Goal: Register for event/course

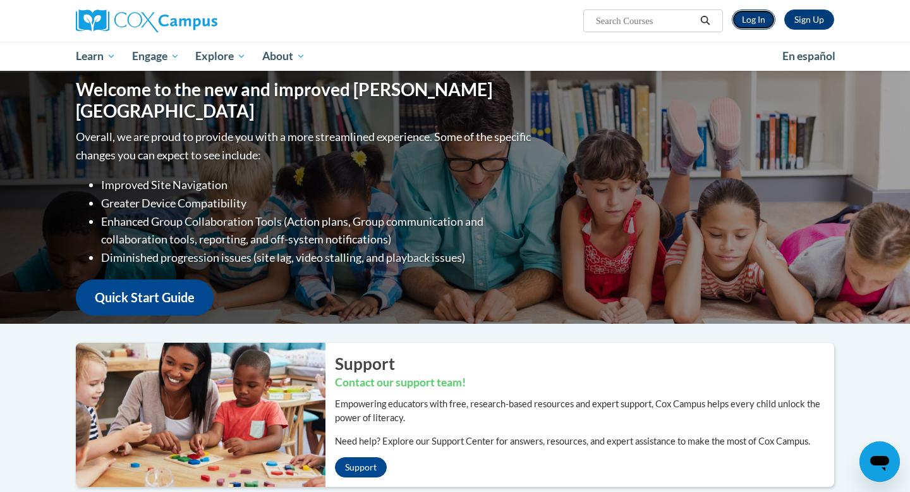
click at [770, 20] on link "Log In" at bounding box center [754, 19] width 44 height 20
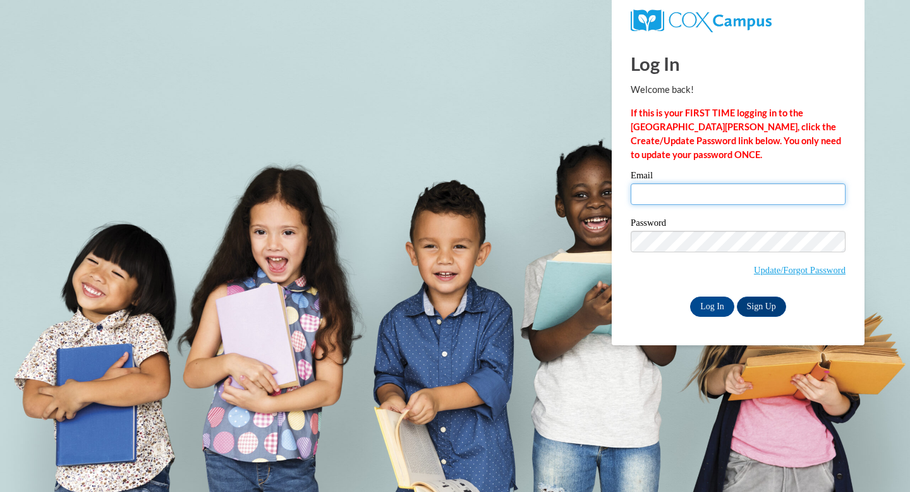
click at [695, 186] on input "Email" at bounding box center [738, 193] width 215 height 21
click at [622, 229] on div "Please enter your email! Please enter your password! Email Password Update/Forg…" at bounding box center [738, 243] width 234 height 145
click at [674, 195] on input "Email" at bounding box center [738, 193] width 215 height 21
type input "gvelazquez@daltonstate.edu"
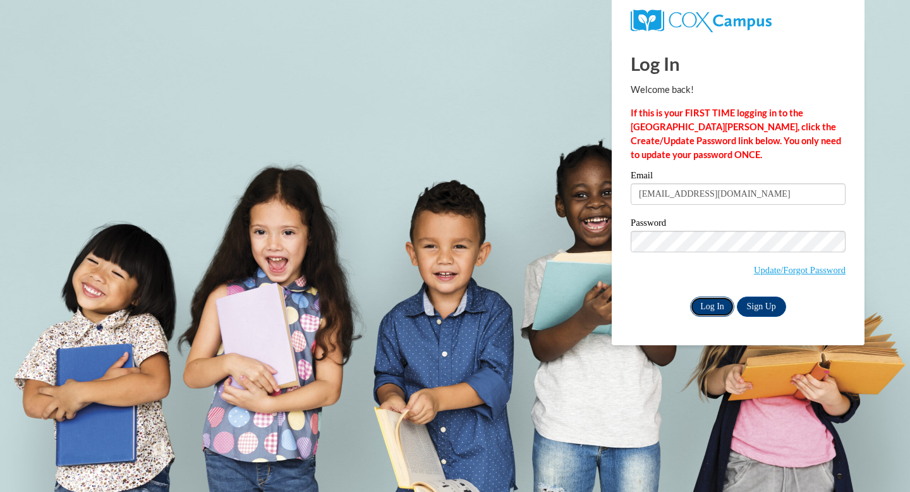
click at [712, 305] on input "Log In" at bounding box center [712, 306] width 44 height 20
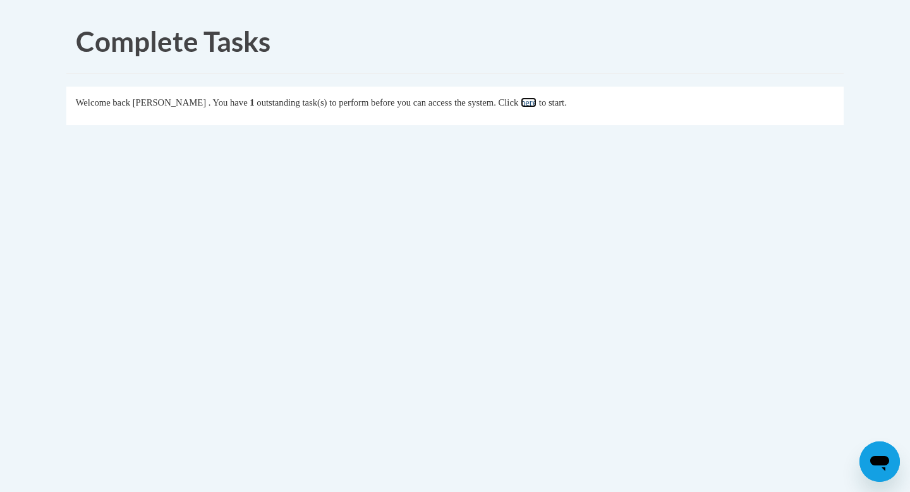
click at [537, 106] on link "here" at bounding box center [529, 102] width 16 height 10
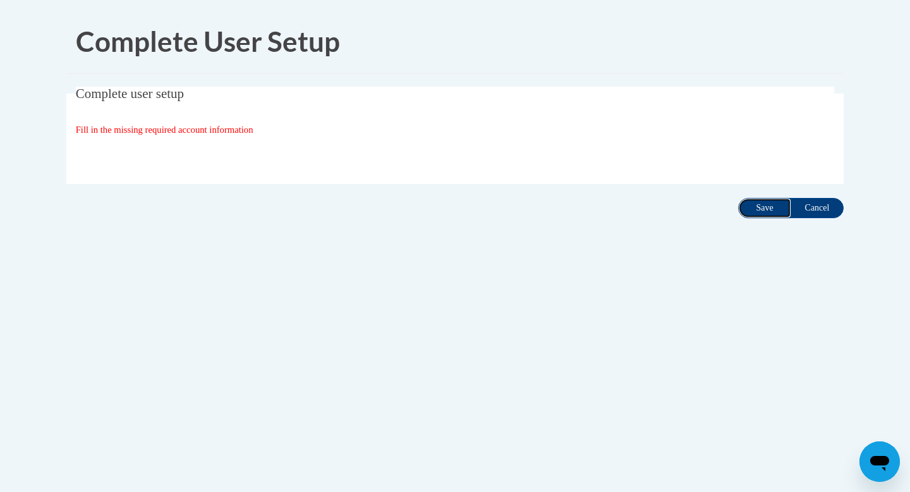
click at [758, 208] on input "Save" at bounding box center [764, 208] width 53 height 20
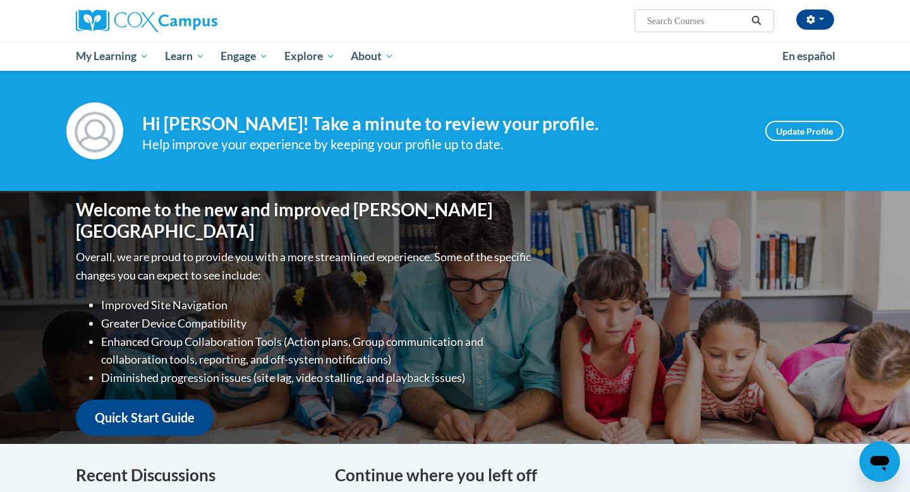
click at [700, 19] on input "Search..." at bounding box center [696, 20] width 101 height 15
type input "Vocabulary"
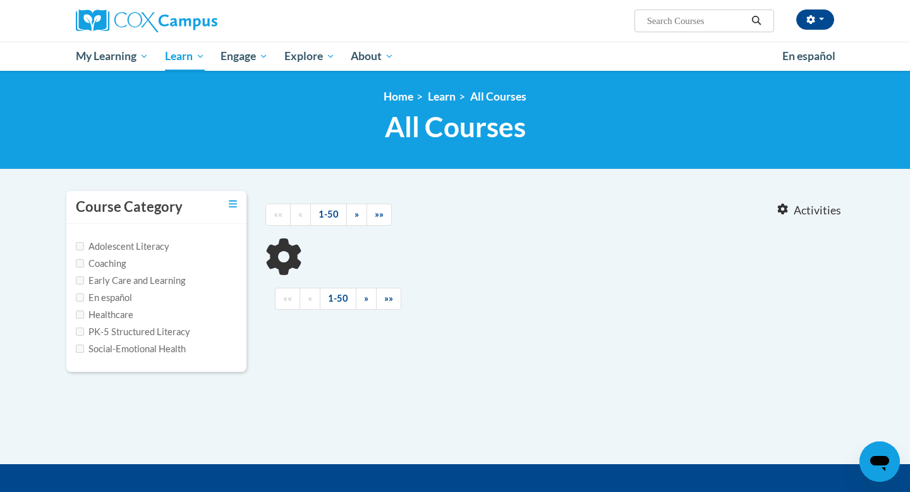
type input "Vocabulary"
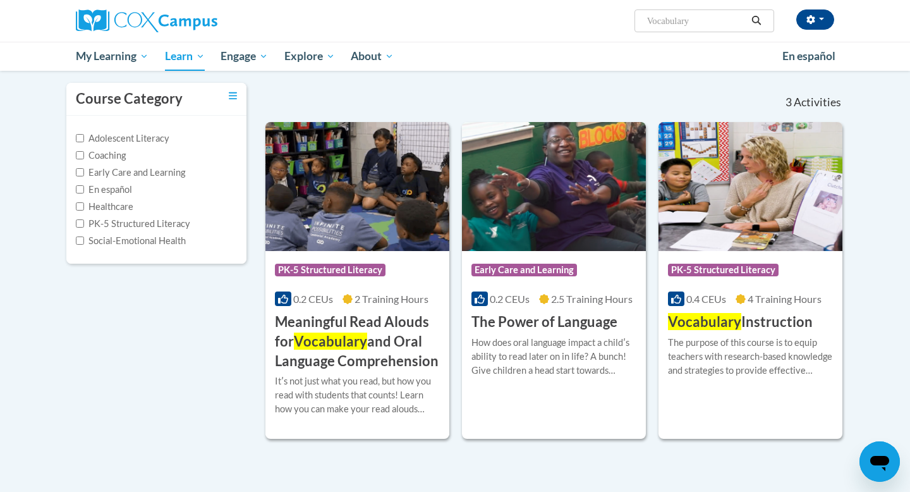
scroll to position [138, 0]
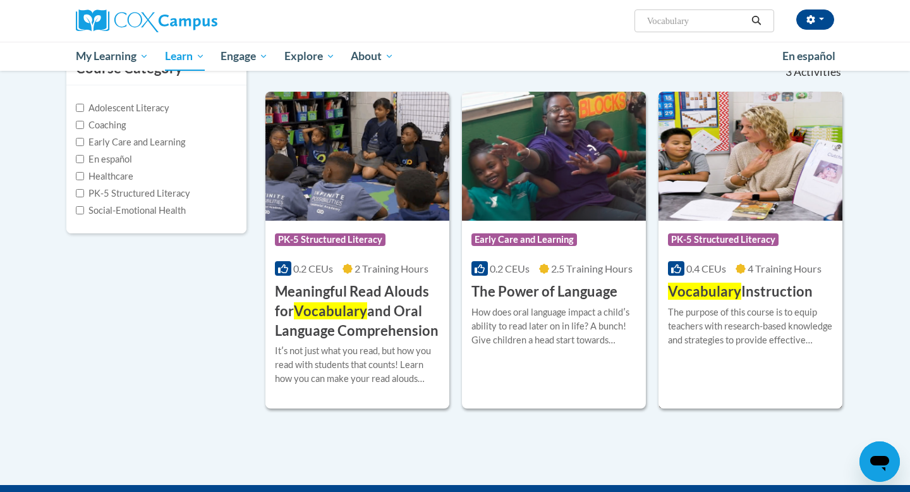
click at [729, 274] on div "0.4 CEUs 4 Training Hours" at bounding box center [750, 269] width 165 height 14
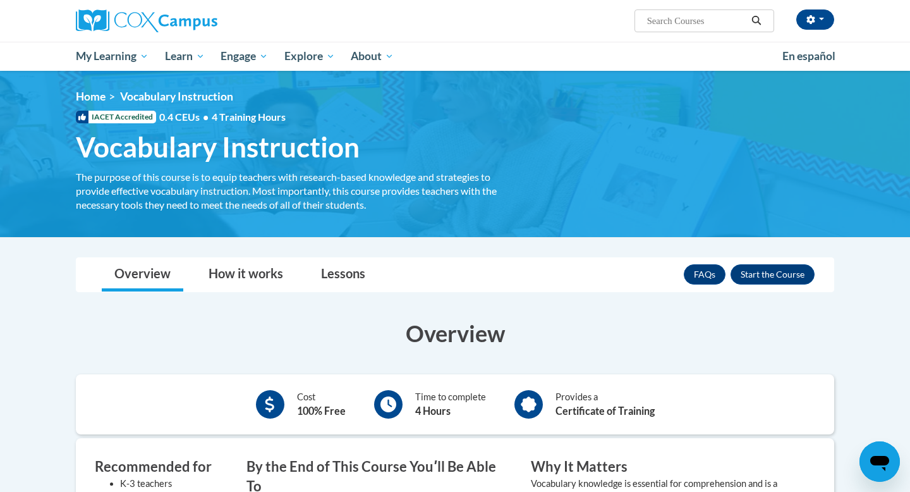
scroll to position [155, 0]
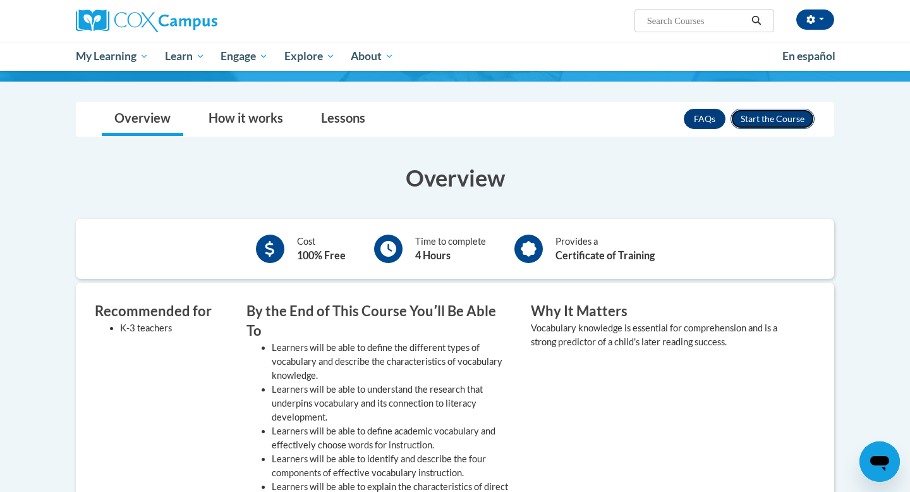
click at [757, 123] on button "Enroll" at bounding box center [773, 119] width 84 height 20
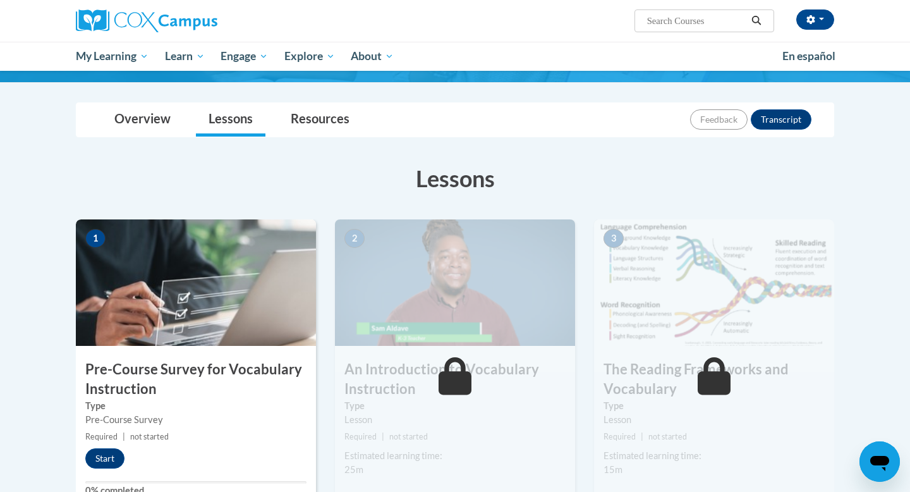
scroll to position [310, 0]
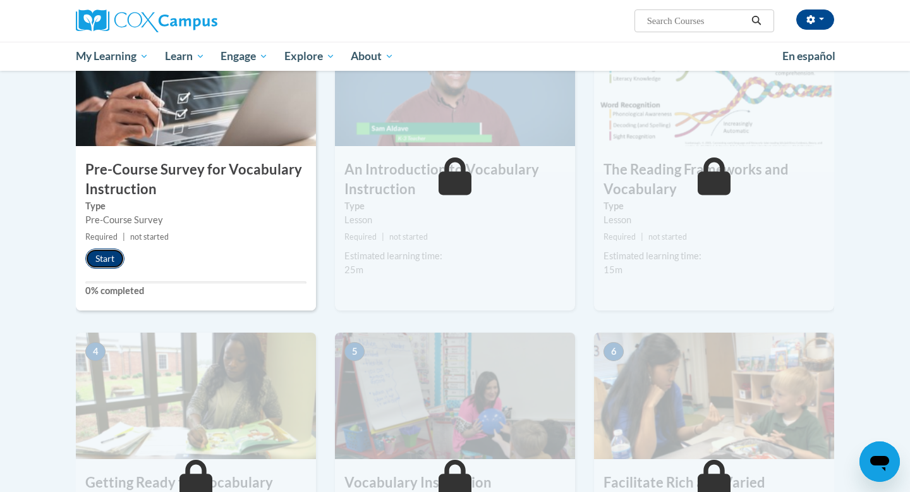
click at [106, 261] on button "Start" at bounding box center [104, 258] width 39 height 20
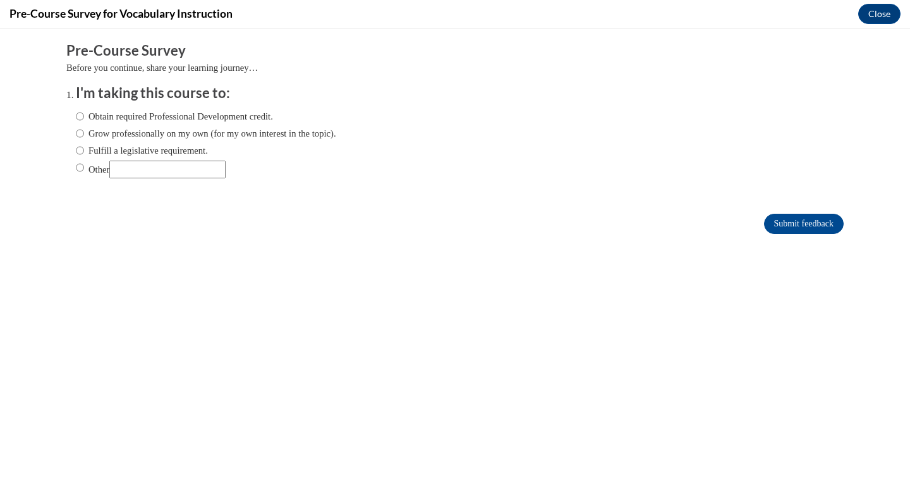
scroll to position [0, 0]
click at [798, 229] on input "Submit feedback" at bounding box center [804, 224] width 80 height 20
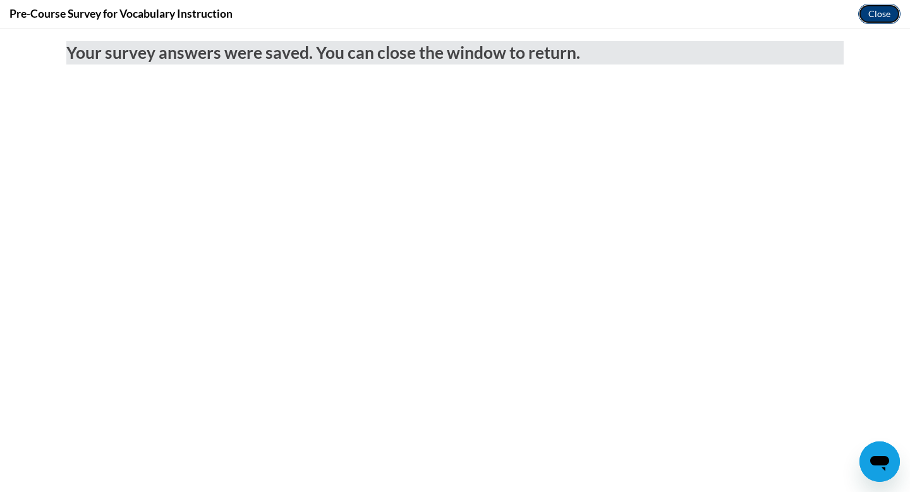
click at [889, 11] on button "Close" at bounding box center [879, 14] width 42 height 20
